Goal: Transaction & Acquisition: Download file/media

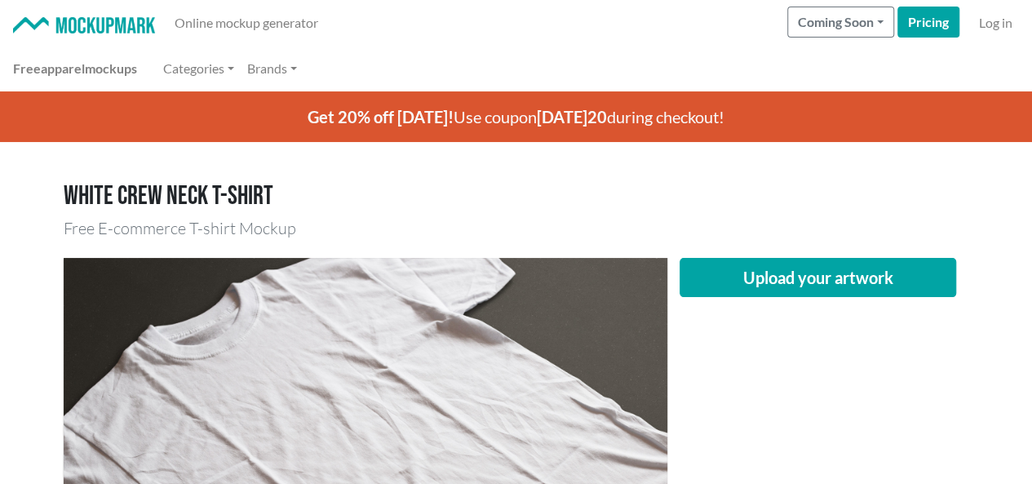
drag, startPoint x: 801, startPoint y: 379, endPoint x: 801, endPoint y: 317, distance: 62.0
click at [801, 379] on div "Upload your artwork" at bounding box center [819, 459] width 302 height 402
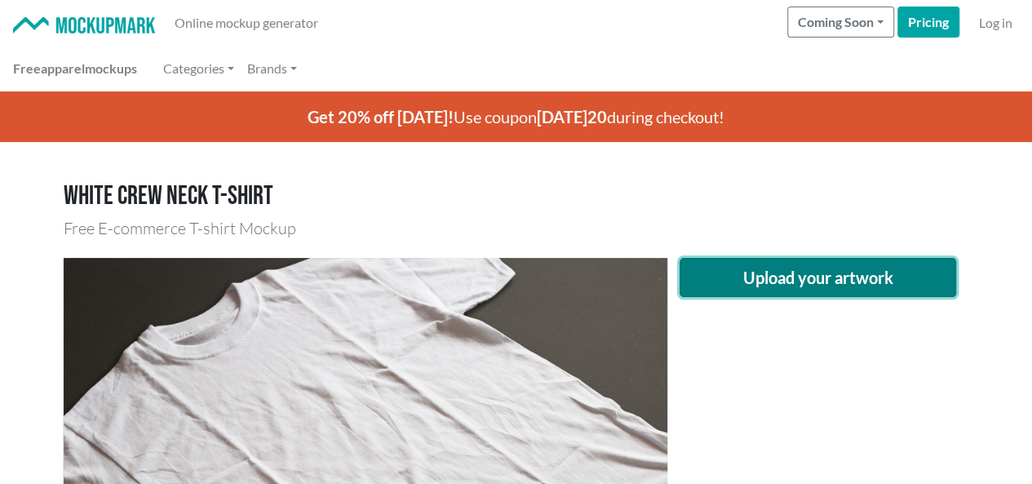
click at [795, 288] on button "Upload your artwork" at bounding box center [818, 277] width 277 height 39
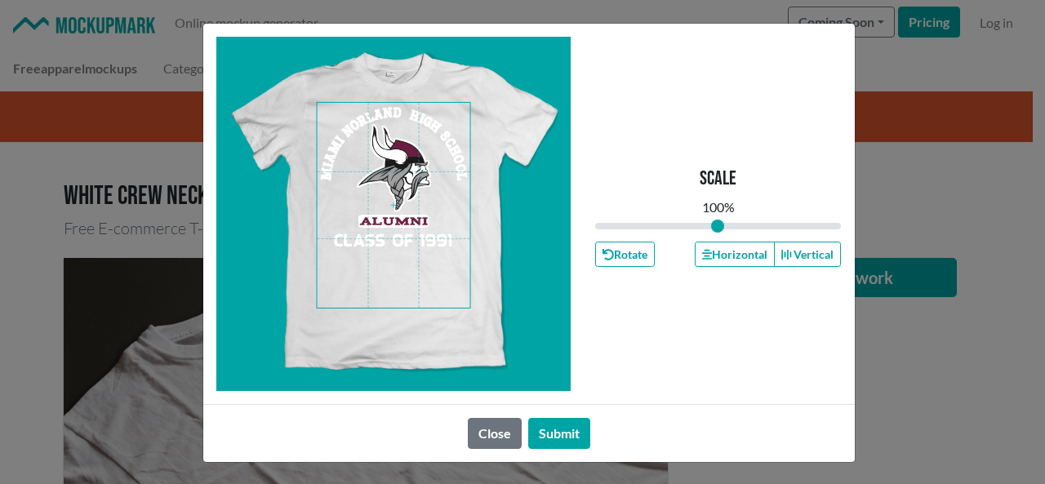
click at [393, 171] on span at bounding box center [393, 205] width 153 height 205
click at [717, 247] on button "Horizontal" at bounding box center [735, 254] width 80 height 25
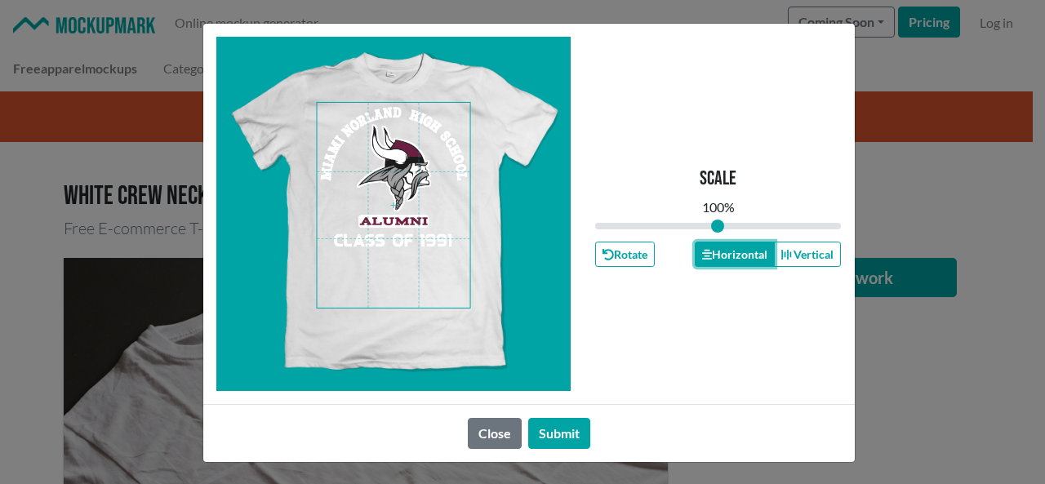
click at [717, 247] on button "Horizontal" at bounding box center [735, 254] width 80 height 25
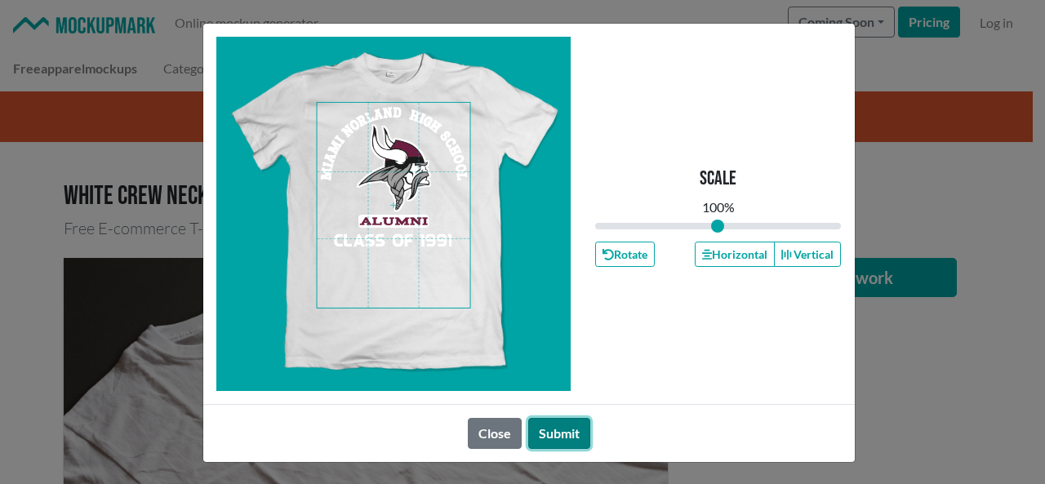
click at [554, 425] on button "Submit" at bounding box center [559, 433] width 62 height 31
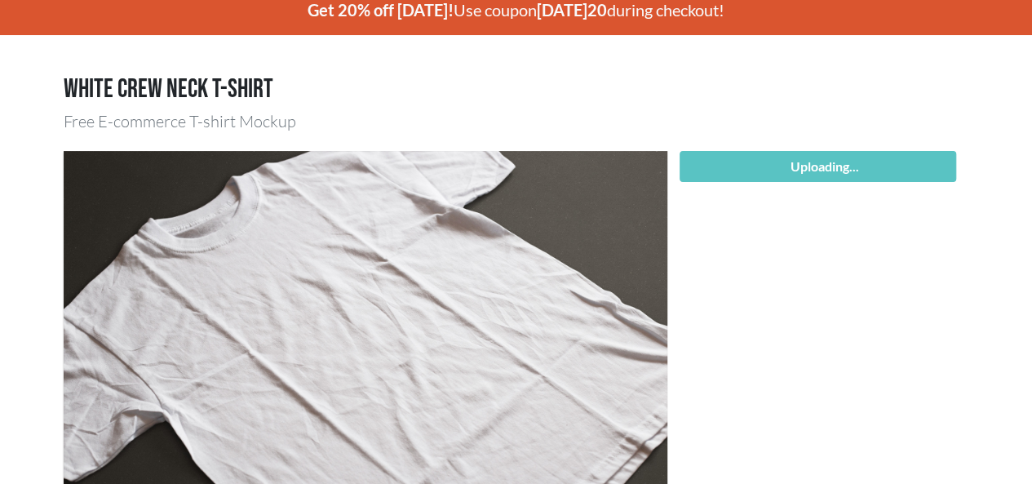
scroll to position [245, 0]
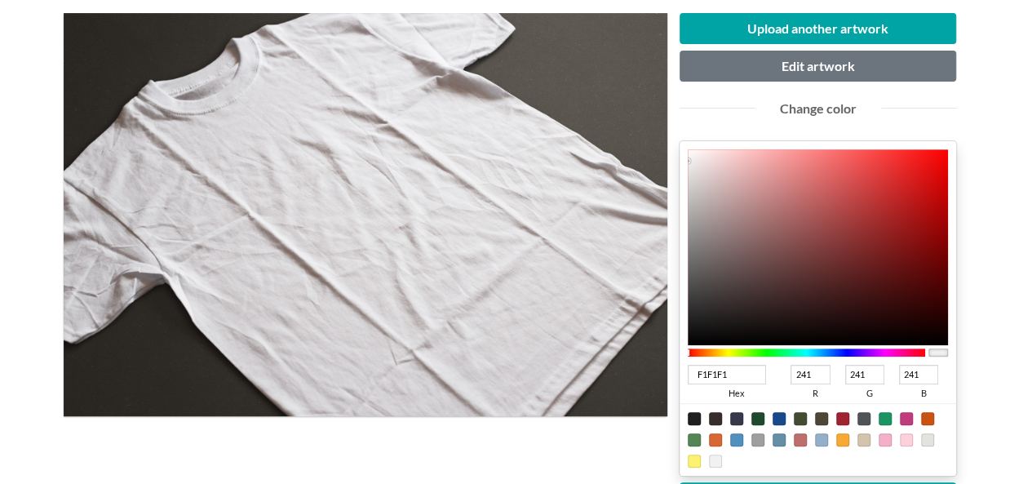
type input "980707"
type input "152"
type input "7"
click at [936, 228] on div at bounding box center [818, 247] width 261 height 196
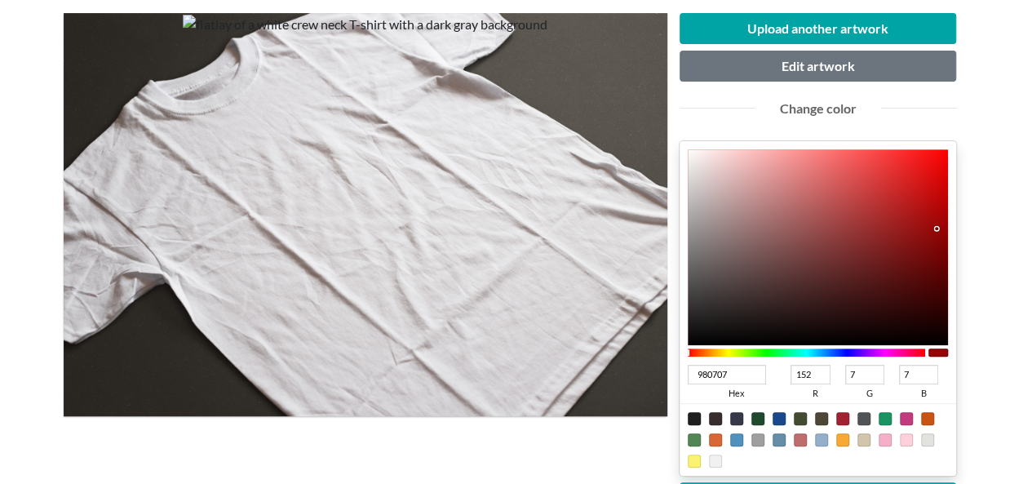
type input "840101"
type input "132"
type input "1"
type input "820000"
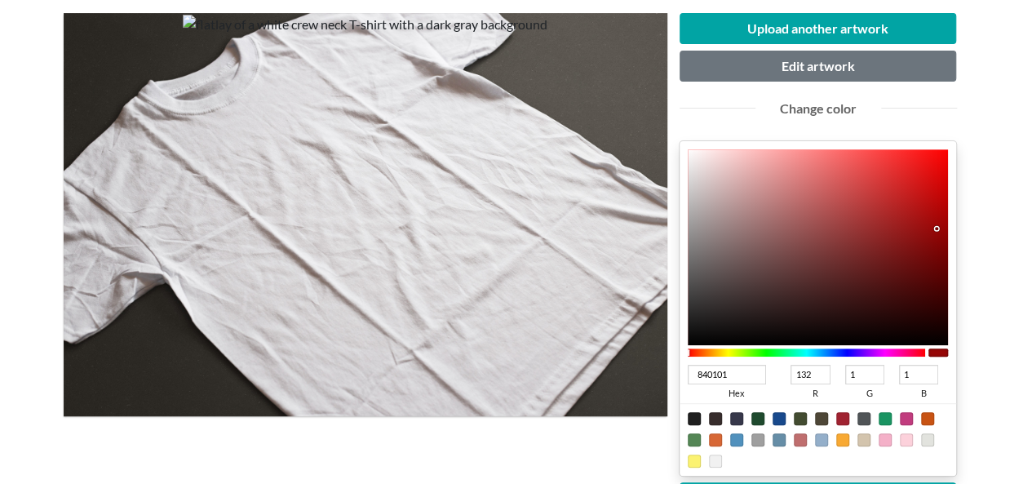
type input "130"
type input "0"
type input "800000"
type input "128"
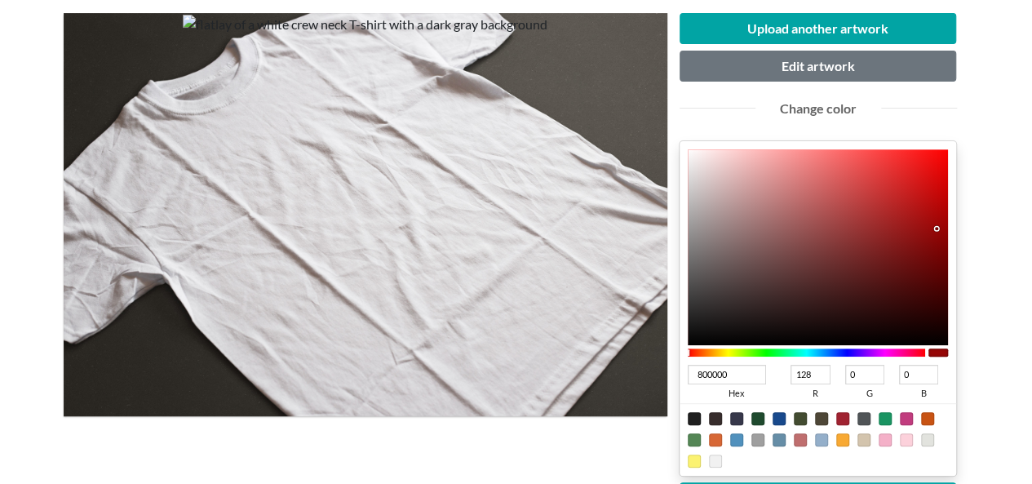
type input "7A0000"
type input "122"
drag, startPoint x: 936, startPoint y: 228, endPoint x: 954, endPoint y: 251, distance: 29.1
click at [952, 251] on div "7A0000 hex 122 r 0 g 0 b 100 a" at bounding box center [818, 308] width 277 height 335
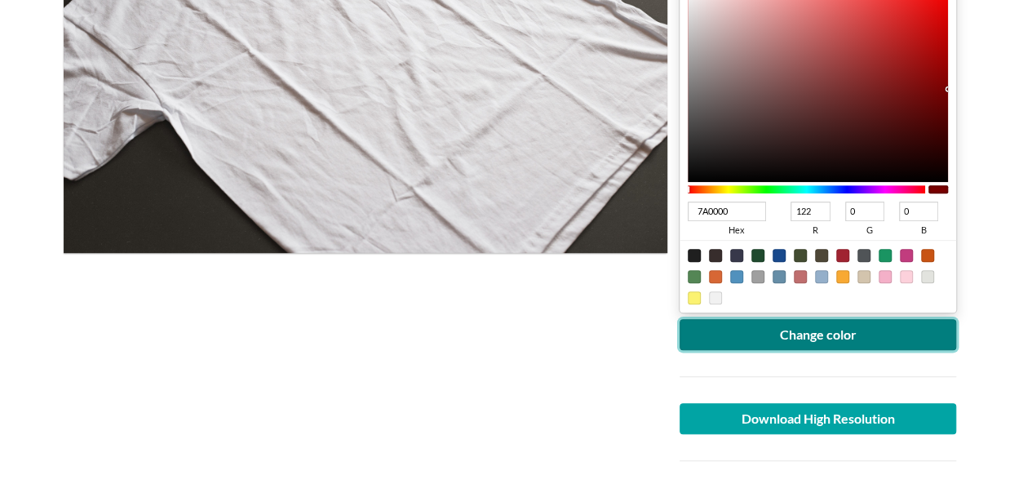
click at [823, 331] on button "Change color" at bounding box center [818, 334] width 277 height 31
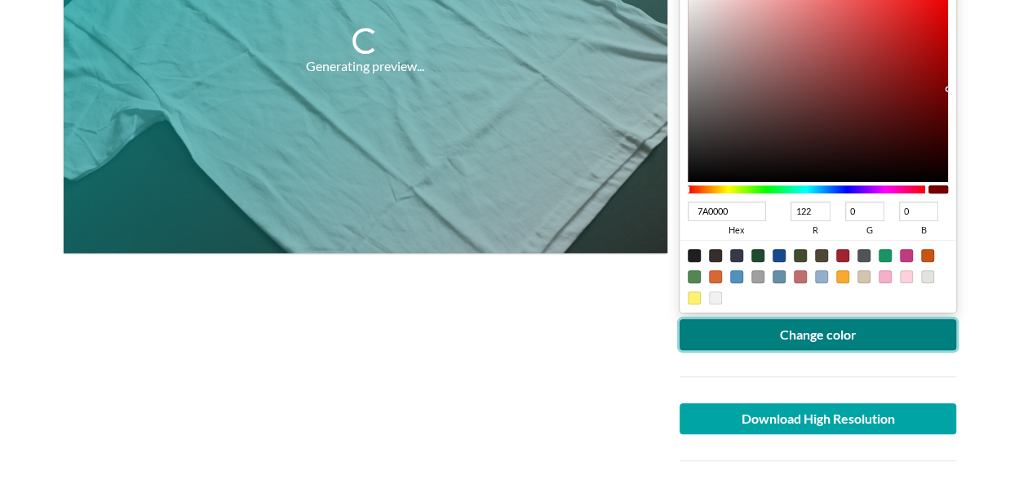
scroll to position [245, 0]
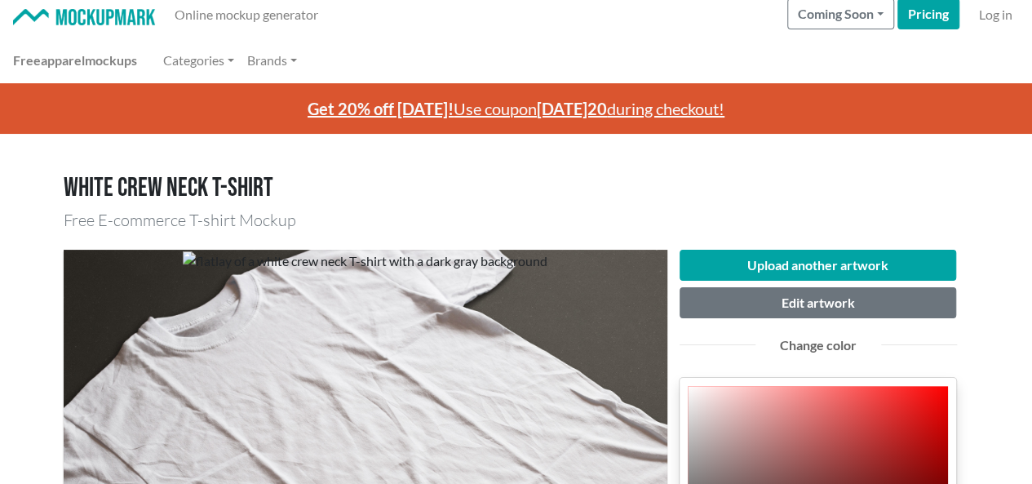
scroll to position [0, 0]
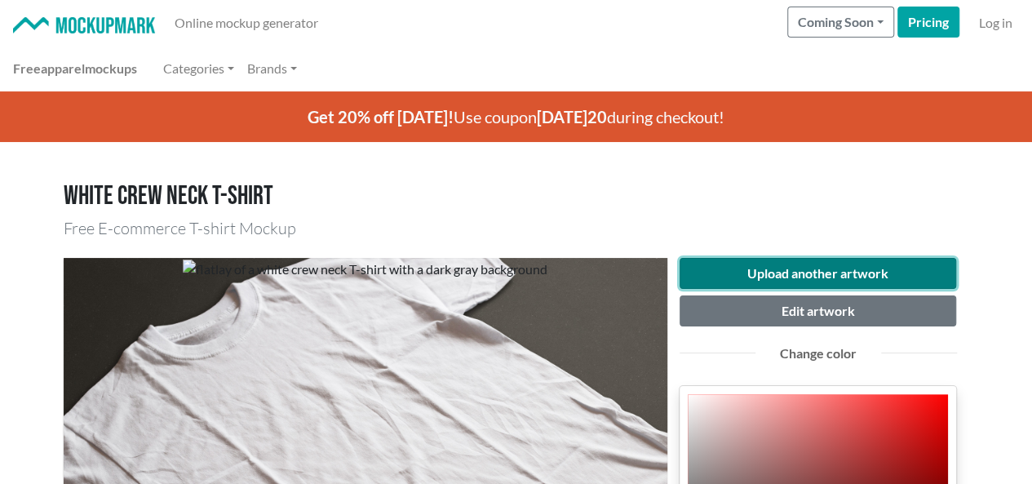
click at [810, 269] on button "Upload another artwork" at bounding box center [818, 273] width 277 height 31
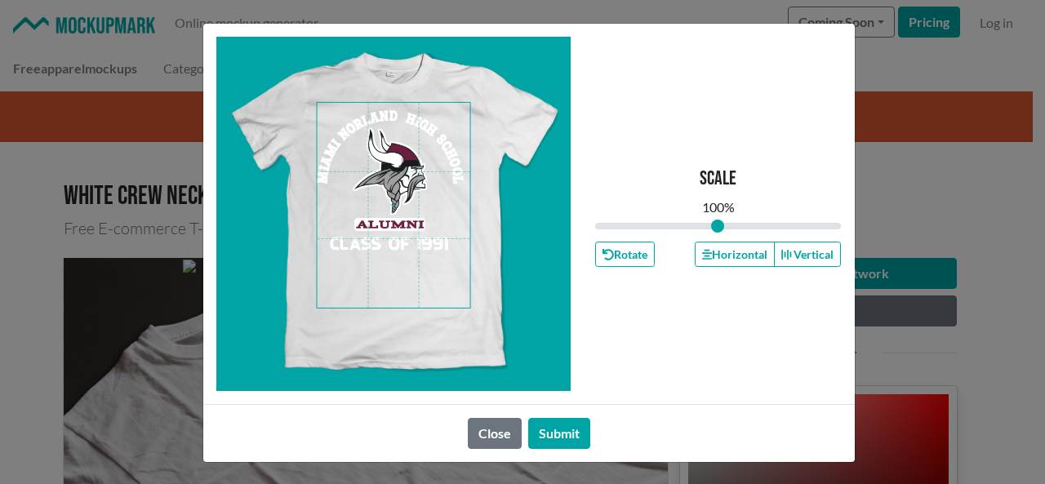
click at [408, 179] on span at bounding box center [393, 205] width 153 height 205
click at [409, 175] on span at bounding box center [393, 205] width 153 height 205
click at [483, 430] on button "Close" at bounding box center [495, 433] width 54 height 31
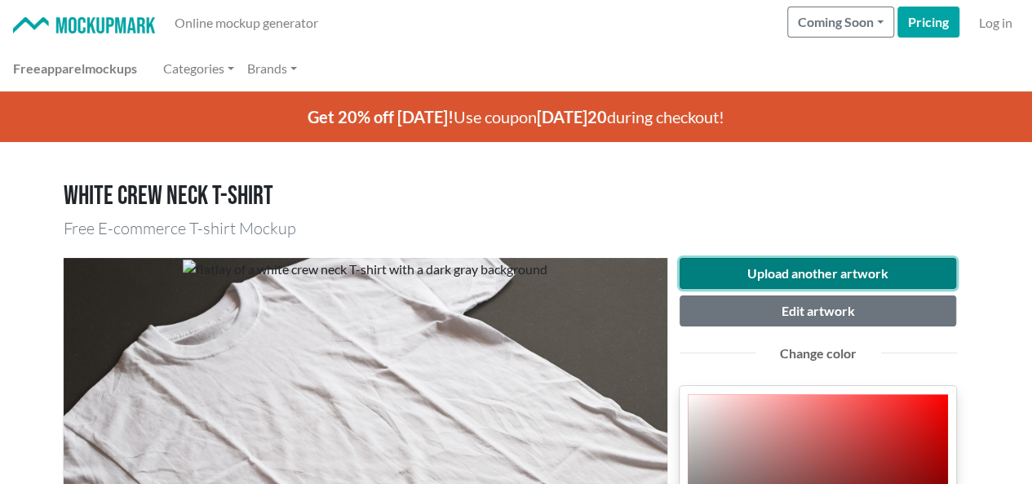
click at [770, 278] on button "Upload another artwork" at bounding box center [818, 273] width 277 height 31
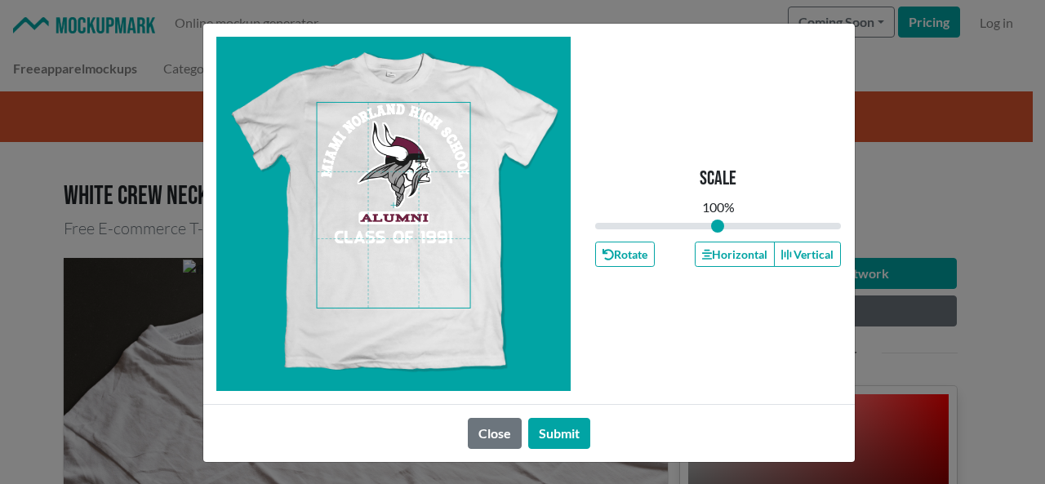
click at [412, 171] on span at bounding box center [393, 205] width 153 height 205
click at [717, 255] on button "Horizontal" at bounding box center [735, 254] width 80 height 25
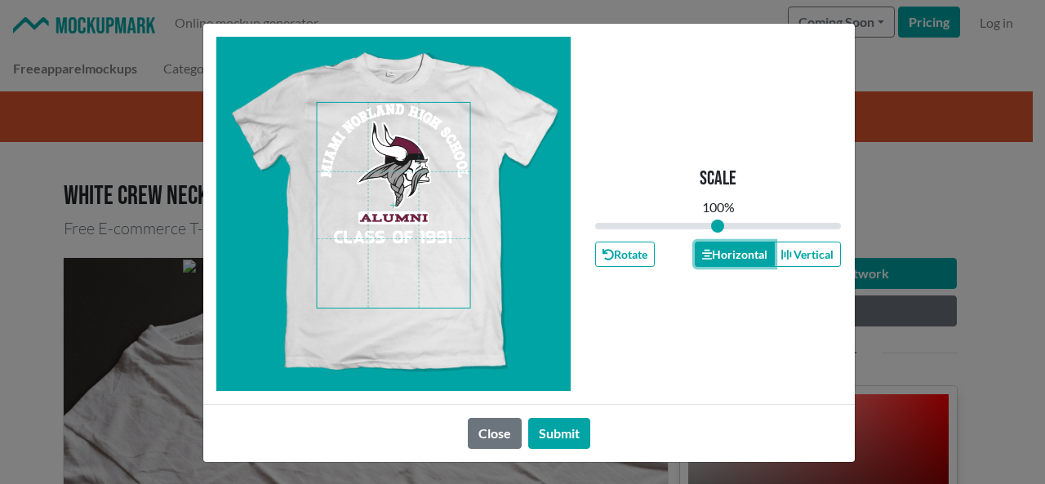
click at [717, 255] on button "Horizontal" at bounding box center [735, 254] width 80 height 25
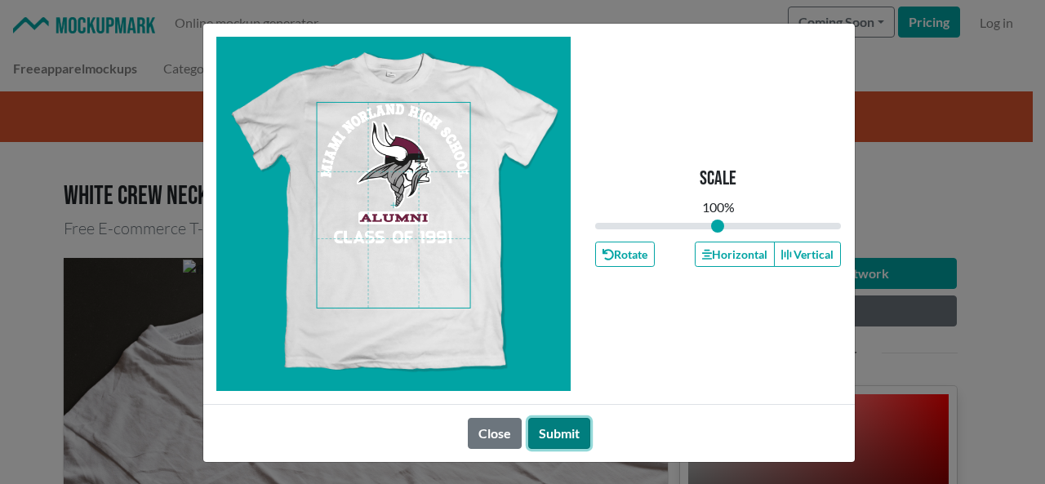
click at [561, 420] on button "Submit" at bounding box center [559, 433] width 62 height 31
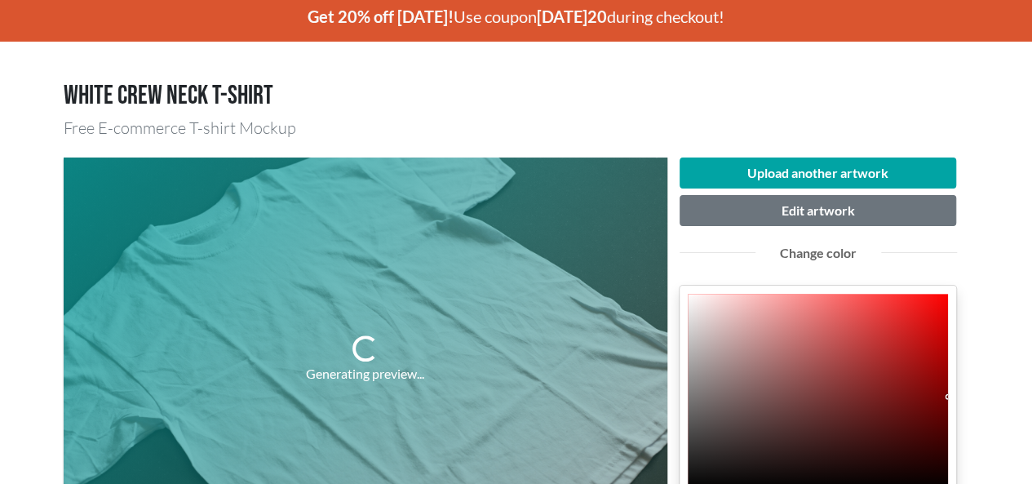
scroll to position [82, 0]
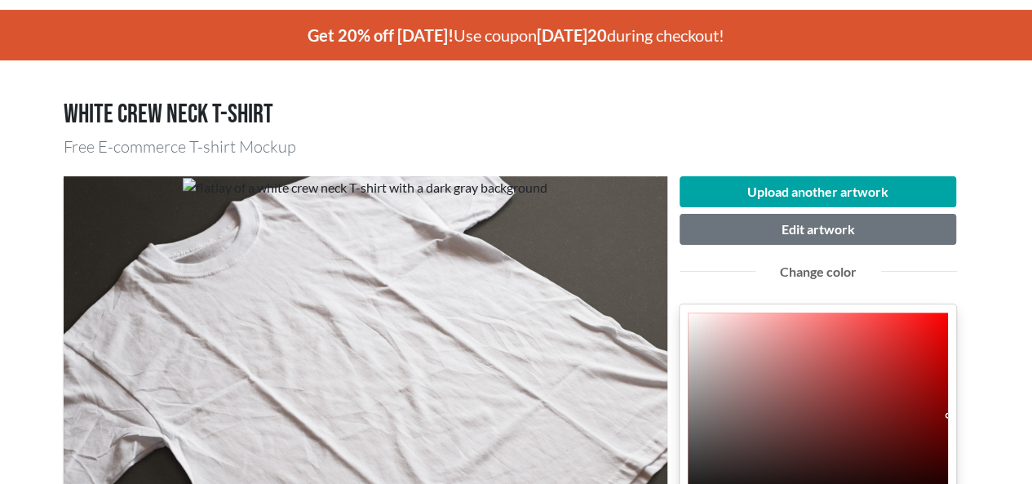
click at [619, 110] on h1 "White crew neck T-shirt" at bounding box center [517, 115] width 906 height 31
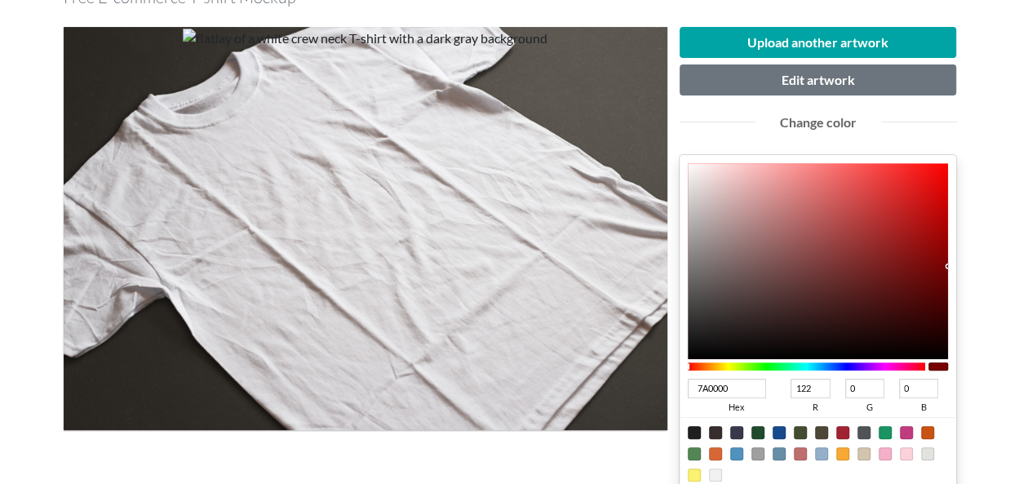
scroll to position [245, 0]
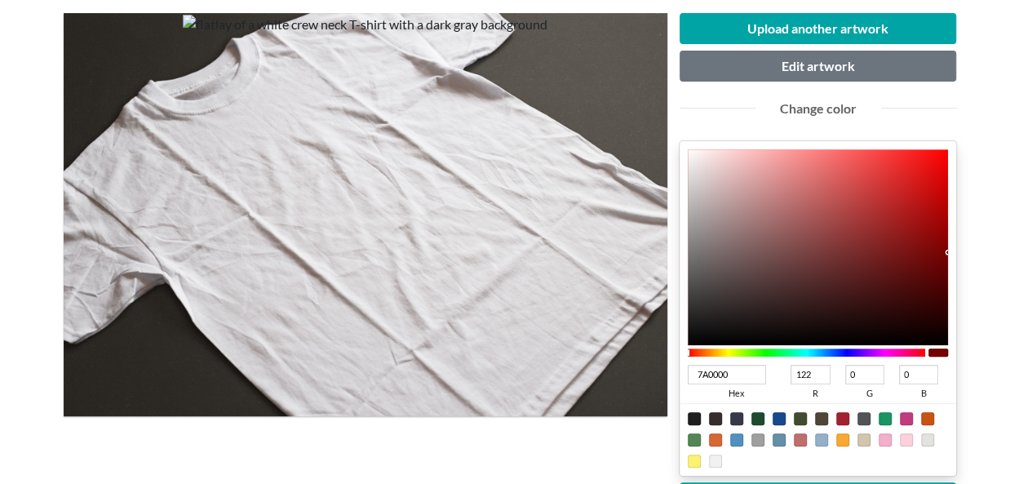
type input "890404"
type input "137"
type input "4"
click at [942, 239] on div at bounding box center [818, 247] width 261 height 196
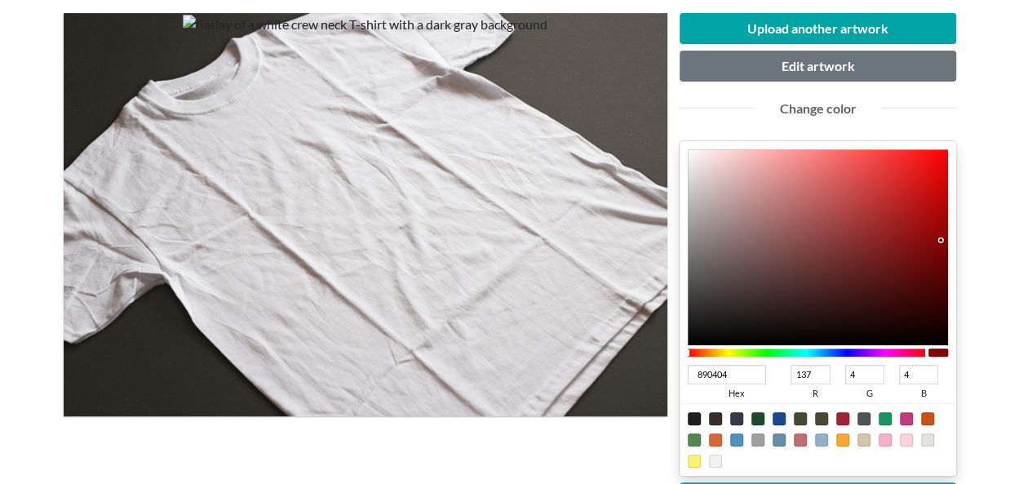
type input "890303"
type input "3"
type input "870202"
type input "135"
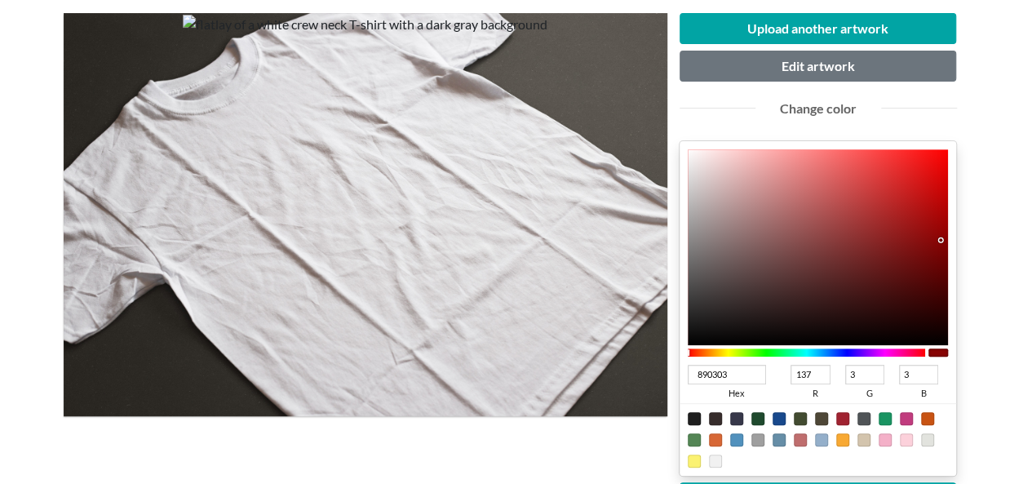
type input "2"
type input "870101"
type input "1"
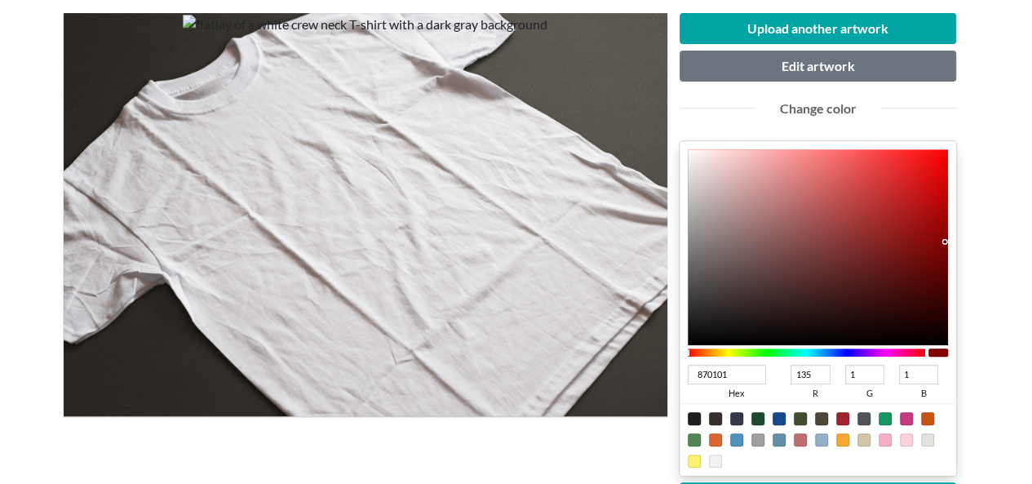
type input "870000"
type input "0"
type input "860000"
type input "134"
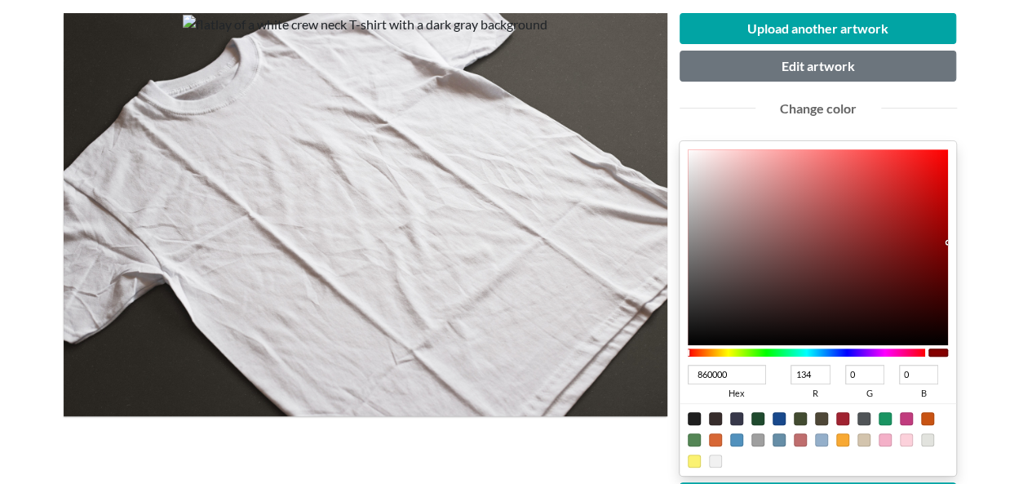
type input "840000"
type input "132"
type input "820000"
type input "130"
type input "800000"
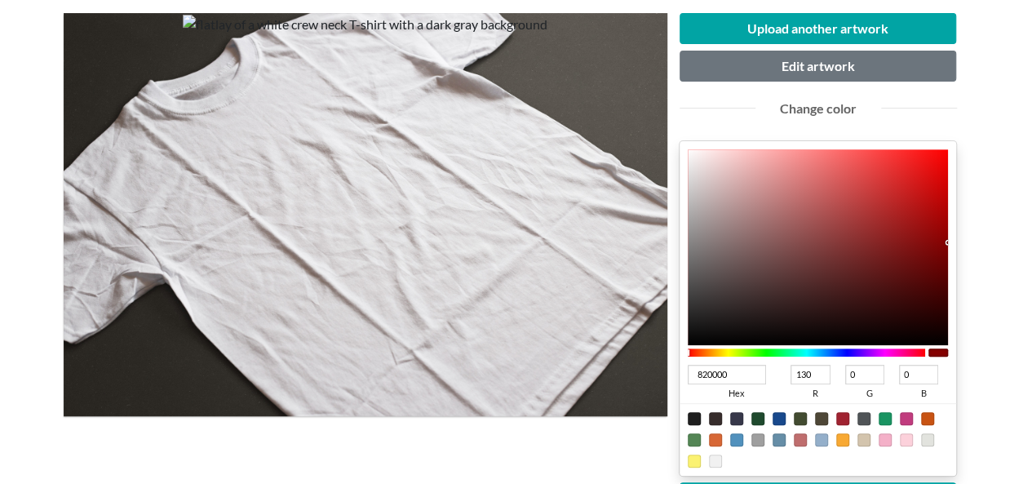
type input "128"
type input "7F0000"
type input "127"
type input "7E0000"
type input "126"
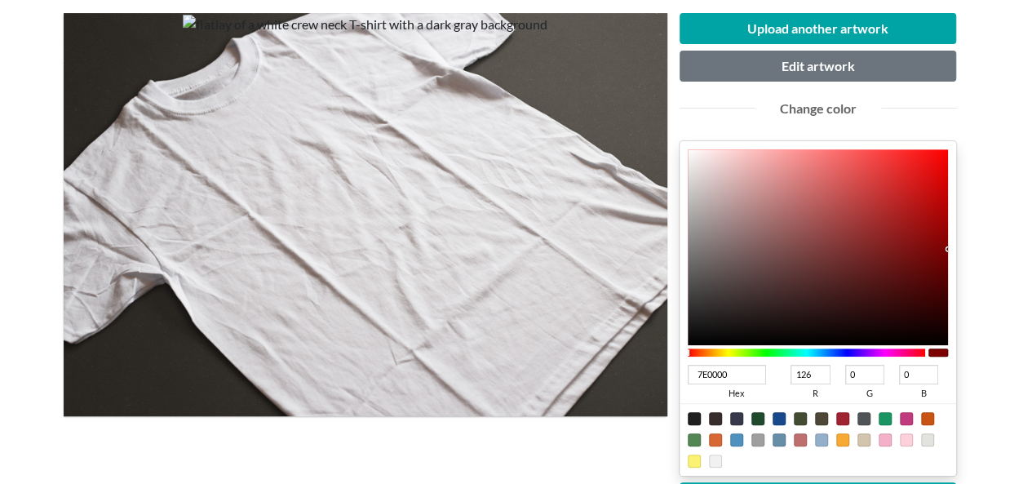
type input "7D0000"
type input "125"
drag, startPoint x: 942, startPoint y: 239, endPoint x: 964, endPoint y: 248, distance: 23.8
click at [964, 248] on div "Upload another artwork Edit artwork Change color 7D0000 hex 125 r 0 g 0 b 100 a…" at bounding box center [819, 341] width 302 height 657
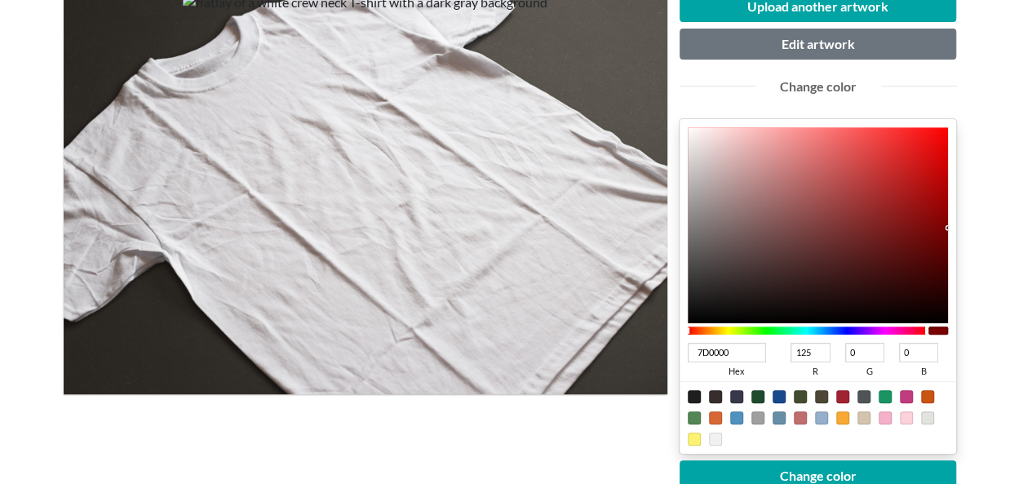
scroll to position [326, 0]
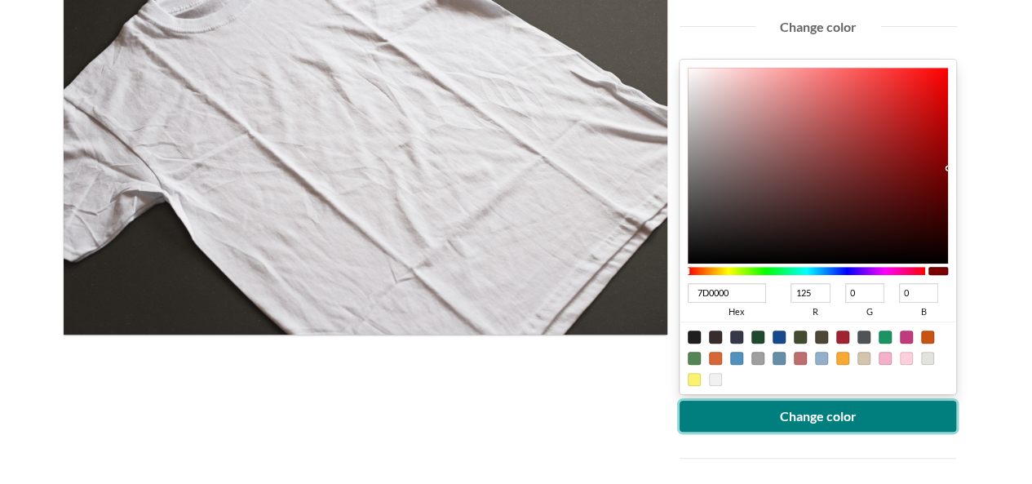
click at [836, 417] on button "Change color" at bounding box center [818, 416] width 277 height 31
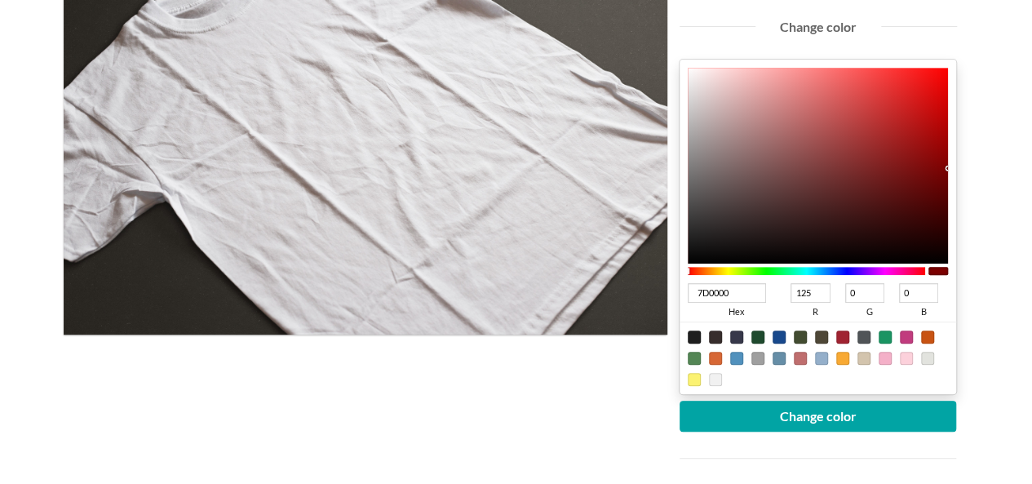
type input "6F0404"
type input "111"
type input "4"
click at [940, 177] on div at bounding box center [818, 166] width 261 height 196
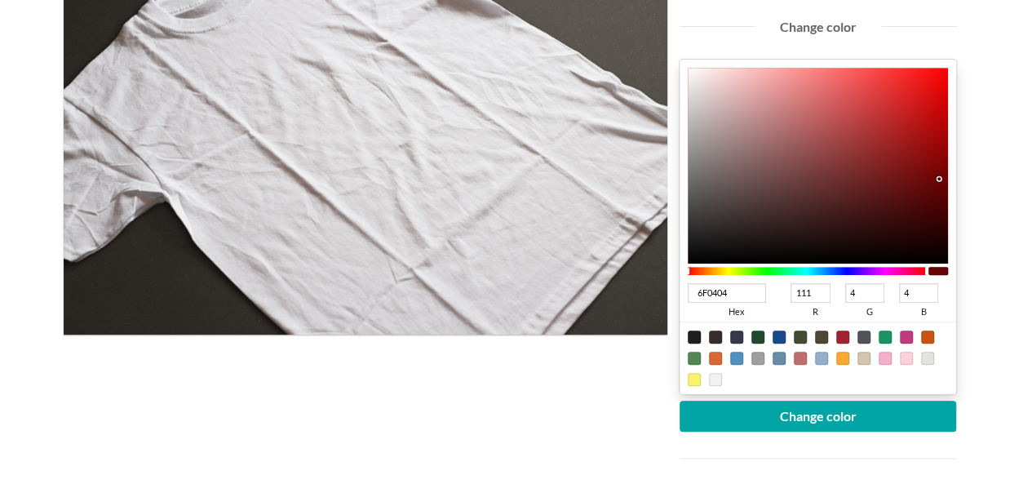
type input "6F0303"
type input "3"
type input "6F0000"
type input "0"
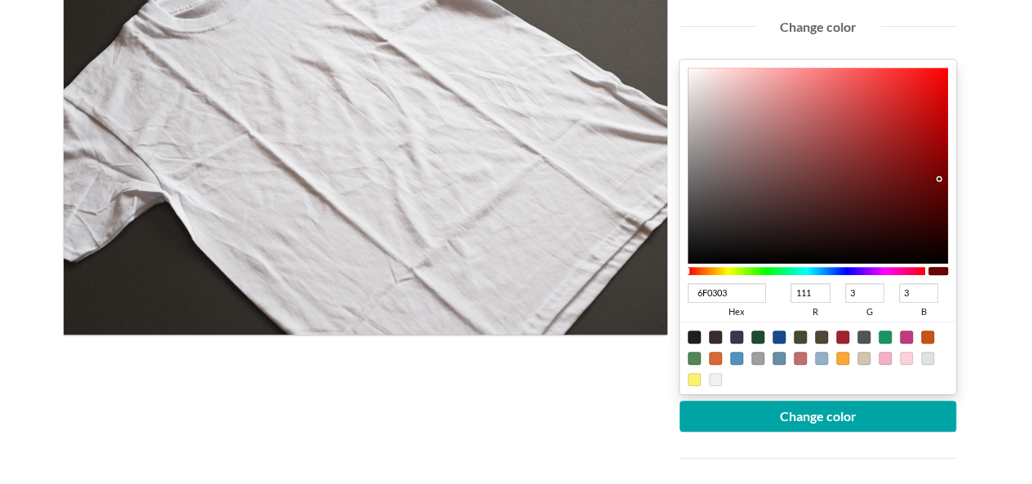
type input "0"
drag, startPoint x: 940, startPoint y: 177, endPoint x: 963, endPoint y: 177, distance: 22.9
click at [963, 177] on div "Upload another artwork Edit artwork Change color 6F0000 hex 111 r 0 g 0 b 100 a…" at bounding box center [819, 259] width 302 height 657
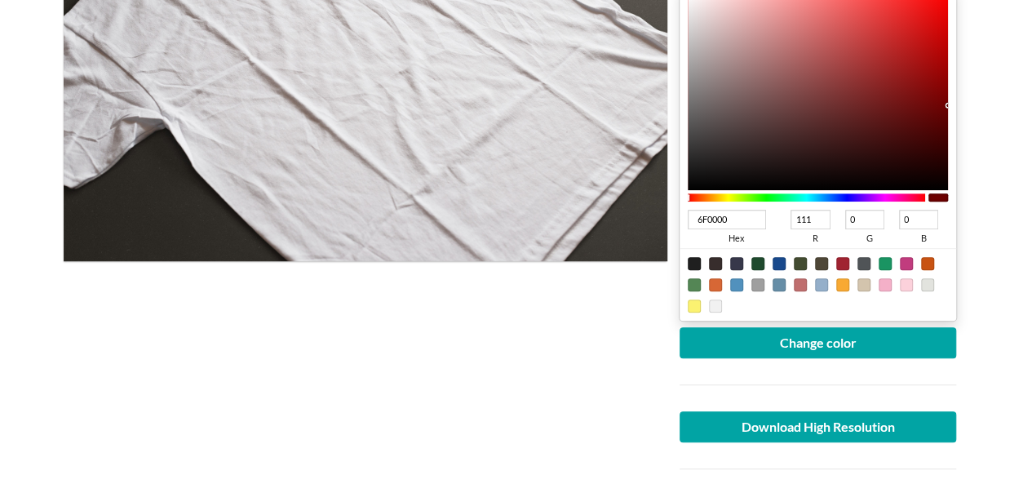
scroll to position [490, 0]
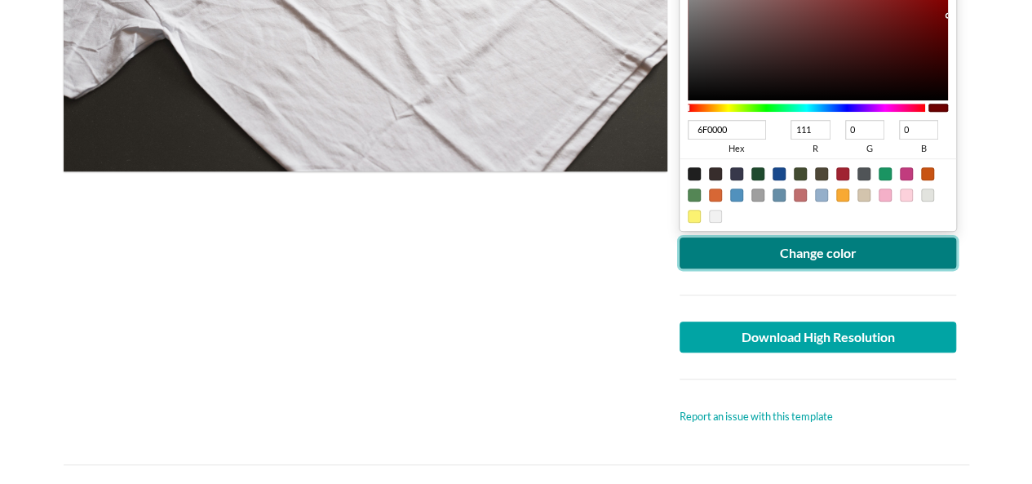
click at [846, 252] on button "Change color" at bounding box center [818, 252] width 277 height 31
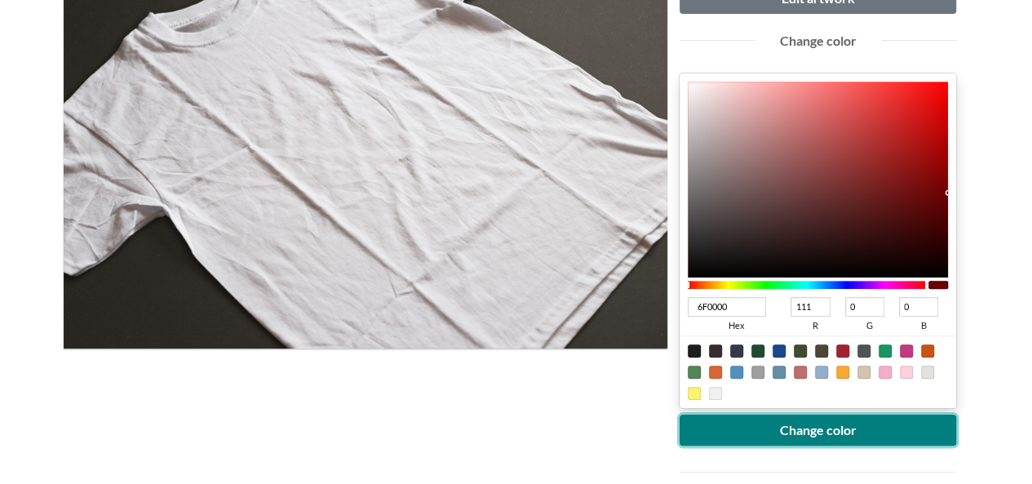
scroll to position [408, 0]
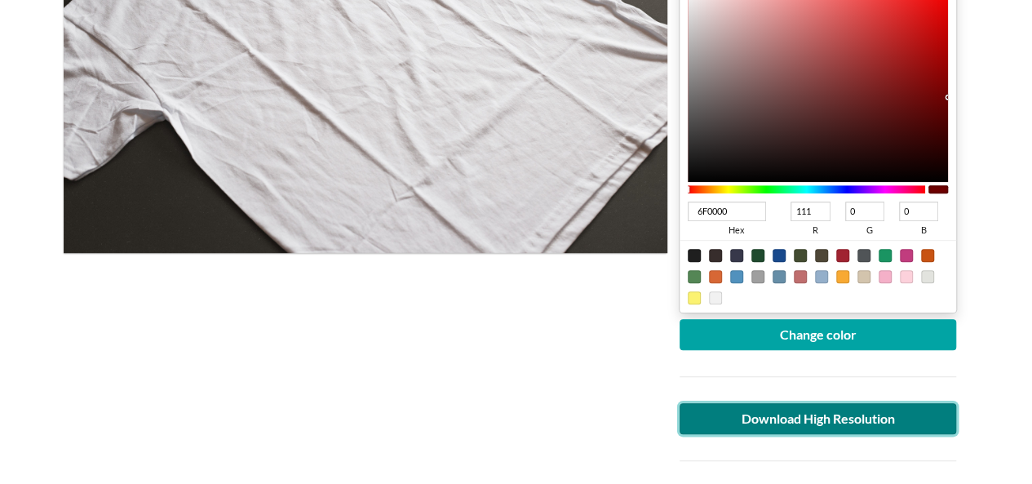
click at [874, 417] on link "Download High Resolution" at bounding box center [818, 418] width 277 height 31
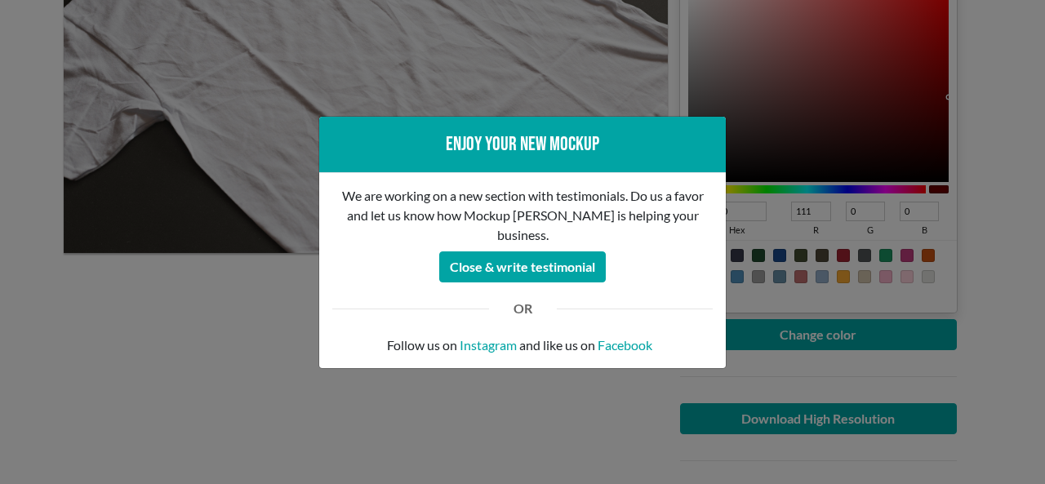
click at [261, 400] on div "Enjoy your new mockup We are working on a new section with testimonials. Do us …" at bounding box center [522, 242] width 1045 height 484
